Goal: Find specific page/section: Find specific page/section

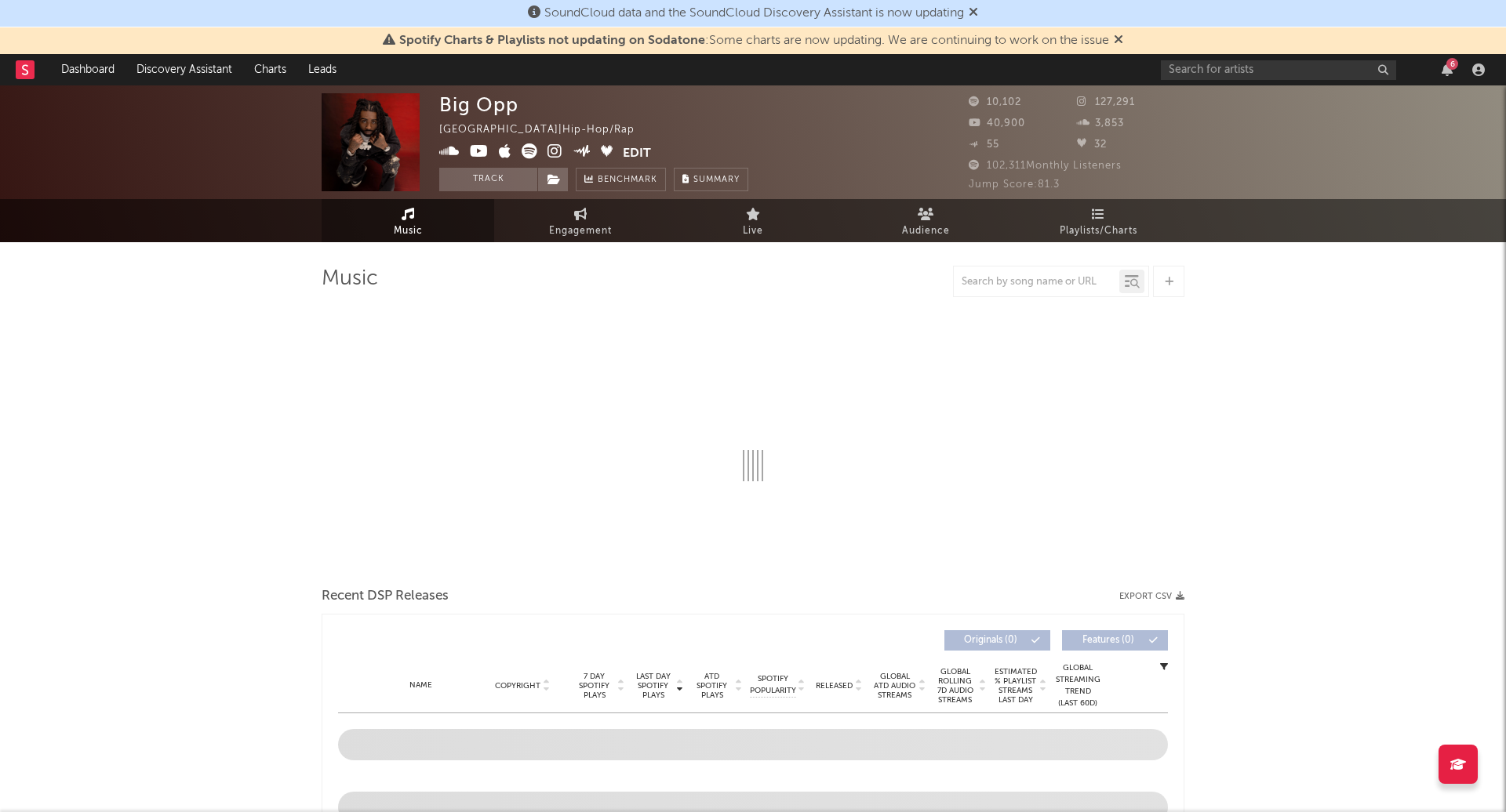
select select "6m"
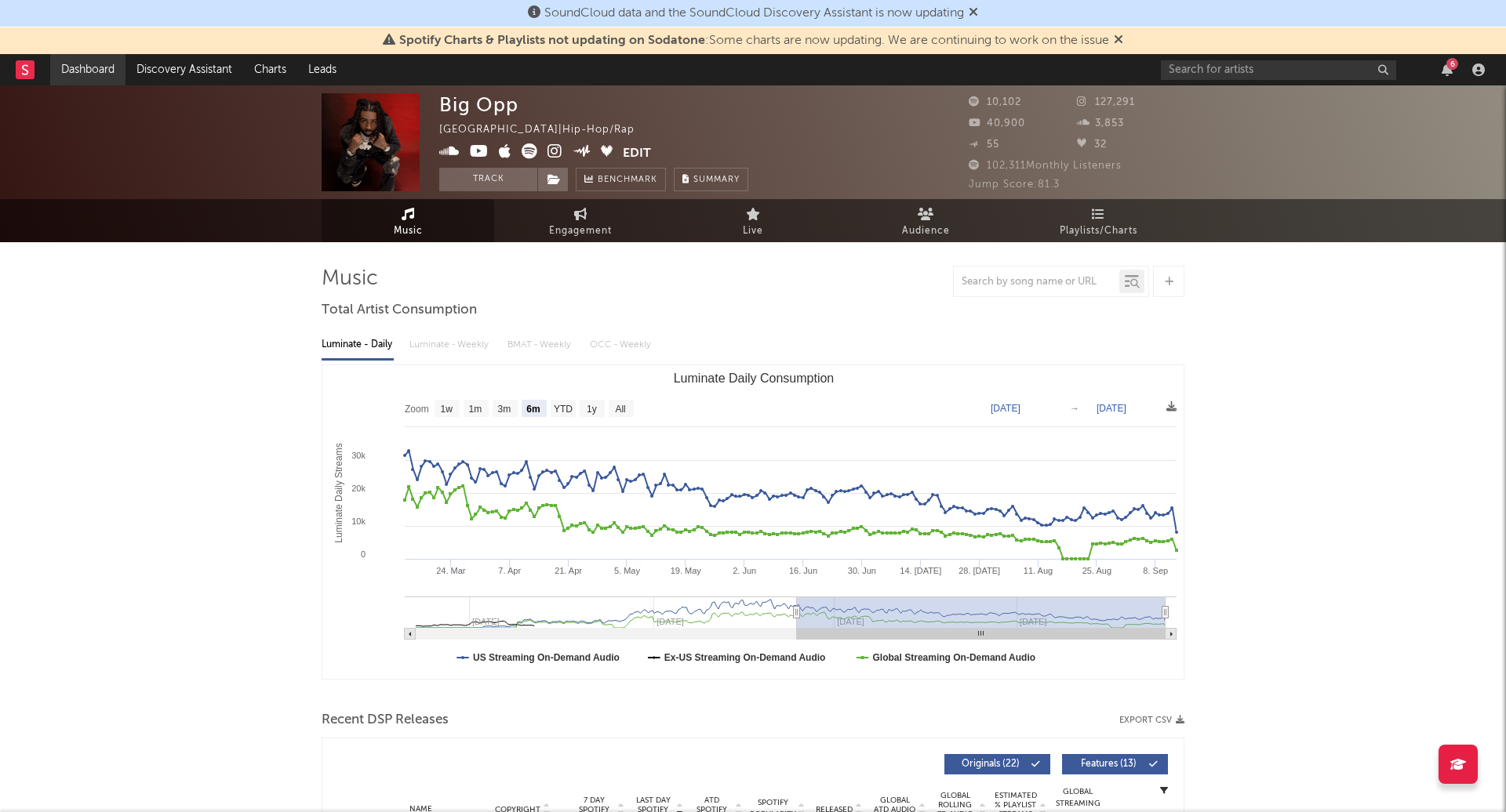
click at [96, 65] on link "Dashboard" at bounding box center [88, 69] width 75 height 31
